Goal: Task Accomplishment & Management: Complete application form

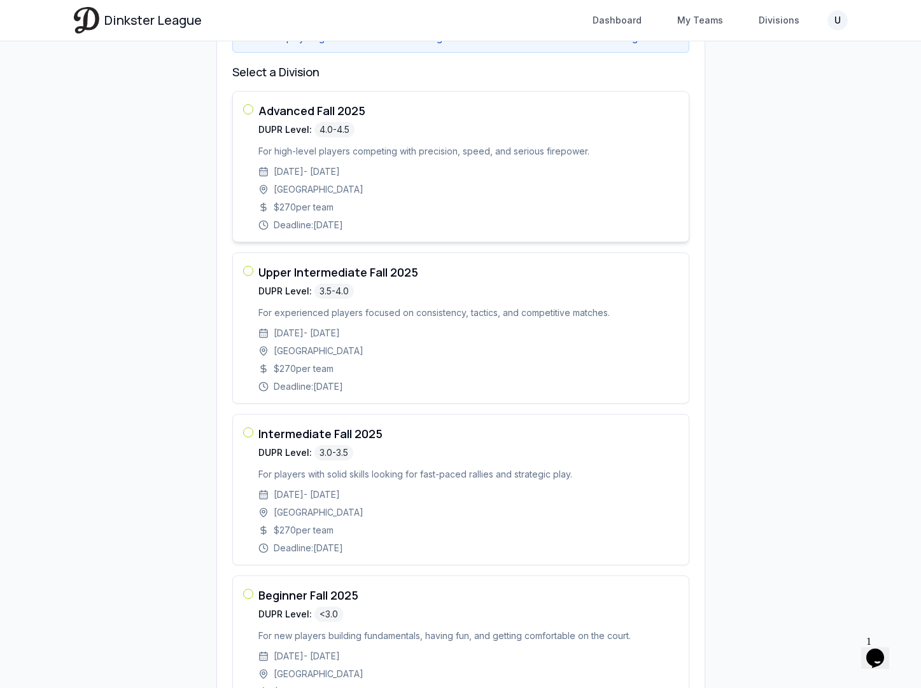
scroll to position [223, 0]
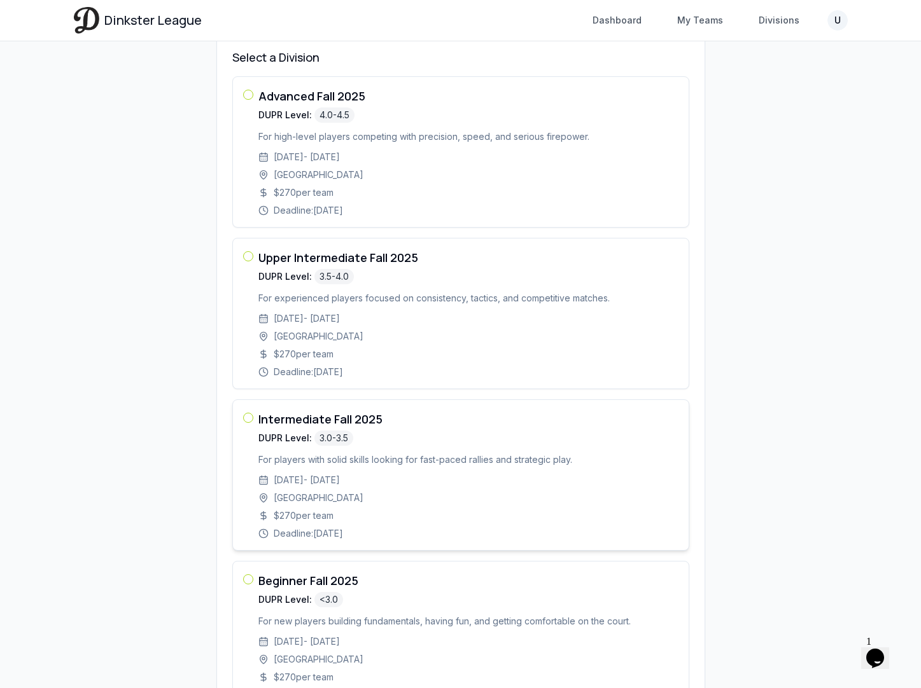
click at [320, 428] on h3 "Intermediate Fall 2025" at bounding box center [468, 419] width 420 height 18
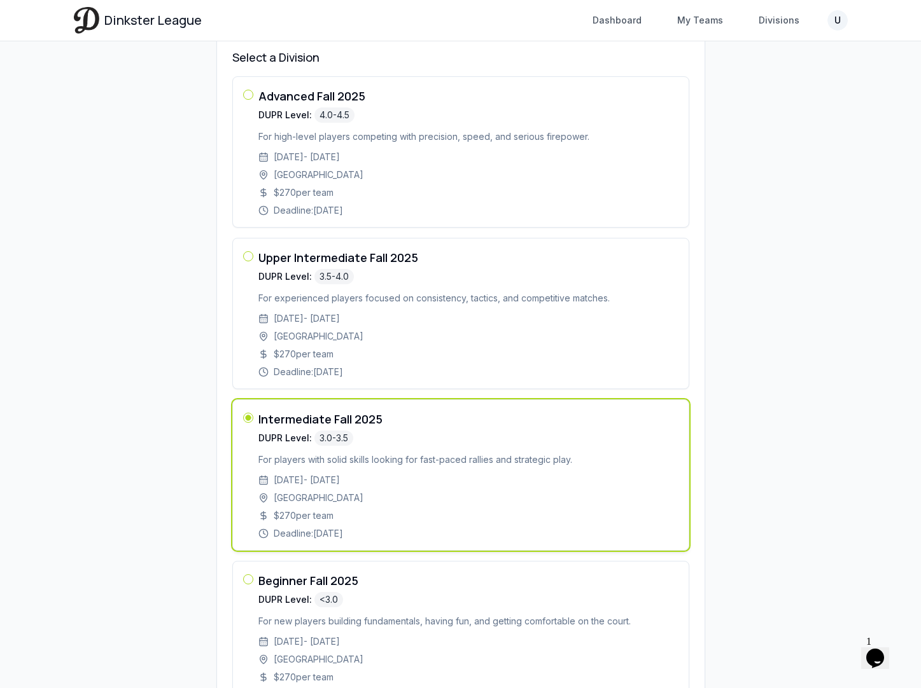
scroll to position [362, 0]
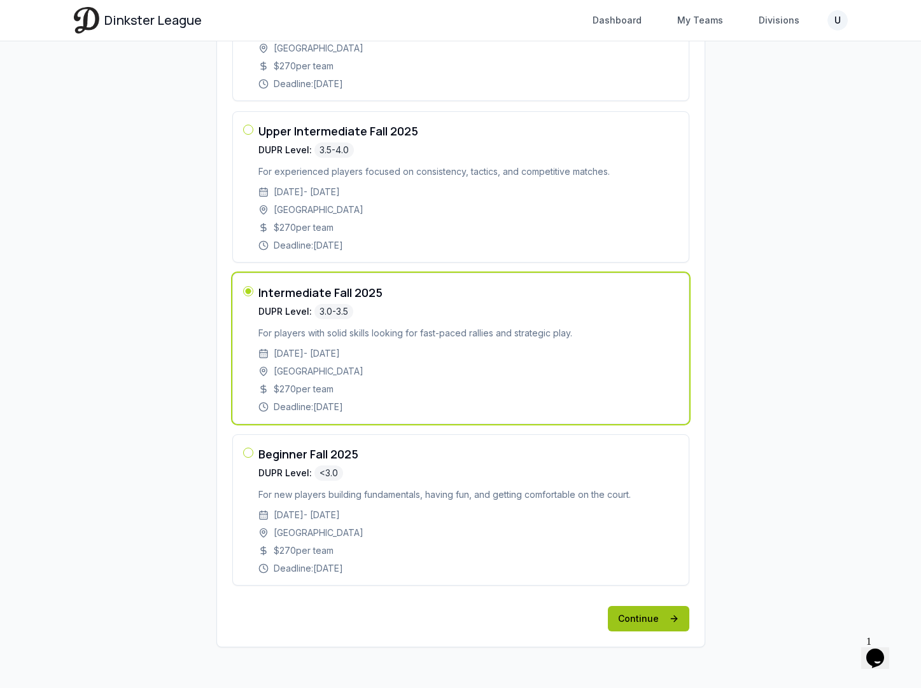
click at [662, 620] on button "Continue" at bounding box center [648, 618] width 81 height 25
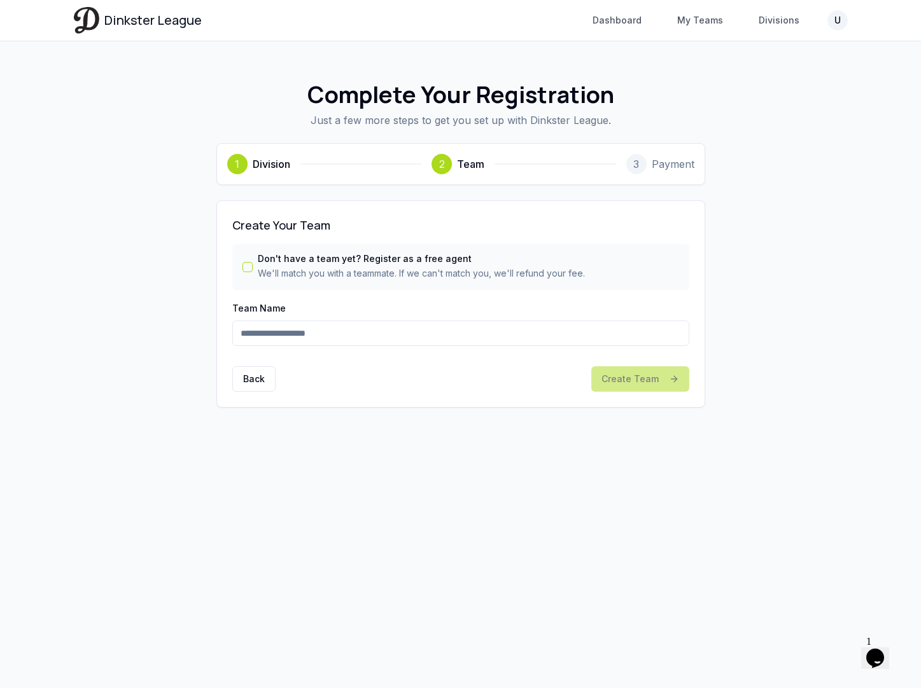
click at [317, 339] on input "Team Name" at bounding box center [460, 333] width 457 height 25
type input "*********"
click at [626, 377] on button "Create Team" at bounding box center [640, 378] width 98 height 25
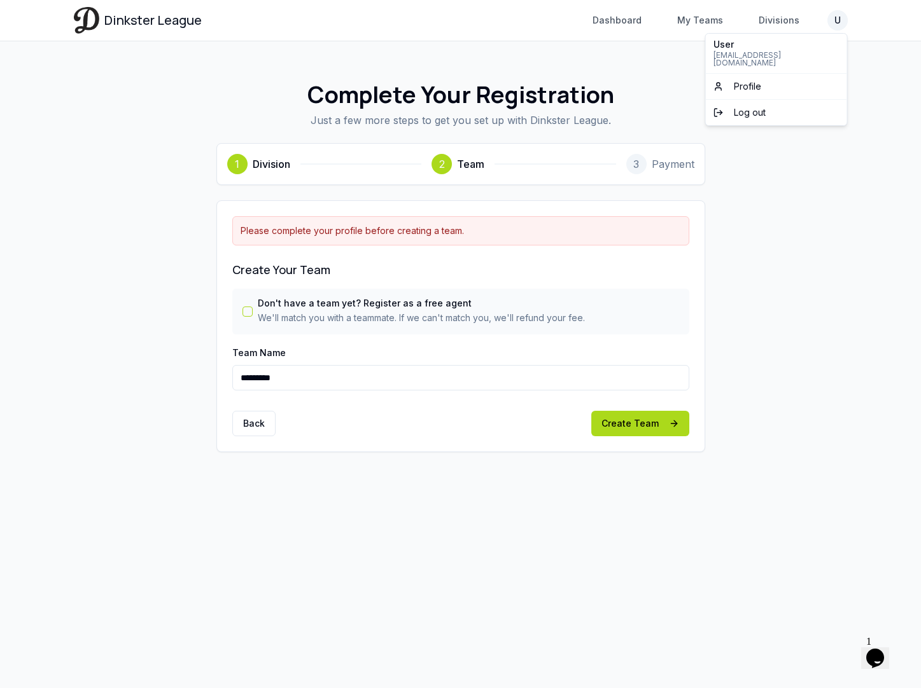
click at [741, 27] on html "Dinkster League Dashboard My Teams Divisions U Toggle navigation menu Dashboard…" at bounding box center [460, 344] width 921 height 688
click at [741, 77] on link "Profile" at bounding box center [776, 86] width 136 height 20
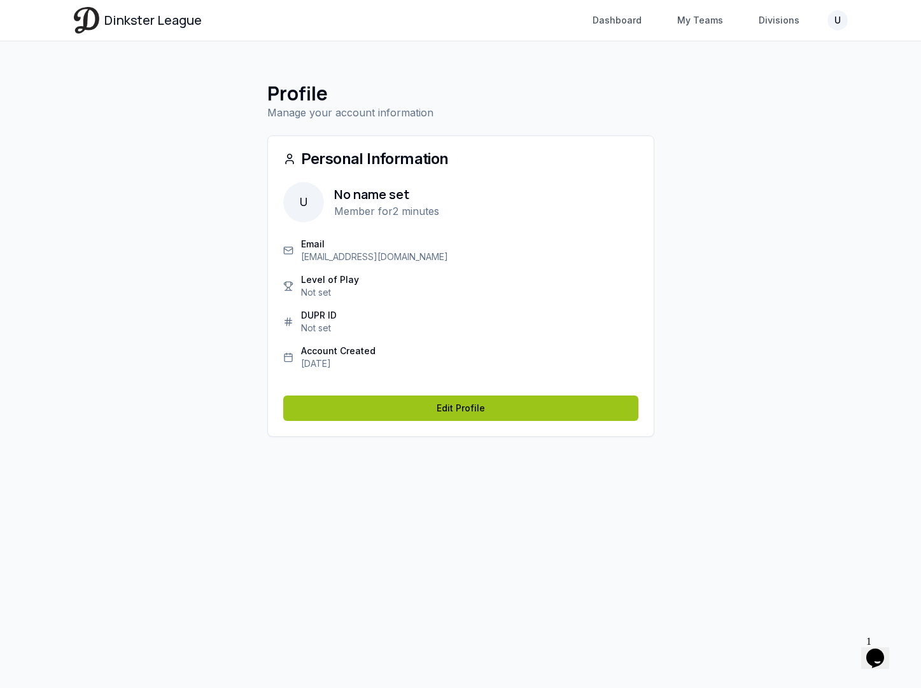
click at [428, 411] on link "Edit Profile" at bounding box center [460, 408] width 355 height 25
